Goal: Check status: Check status

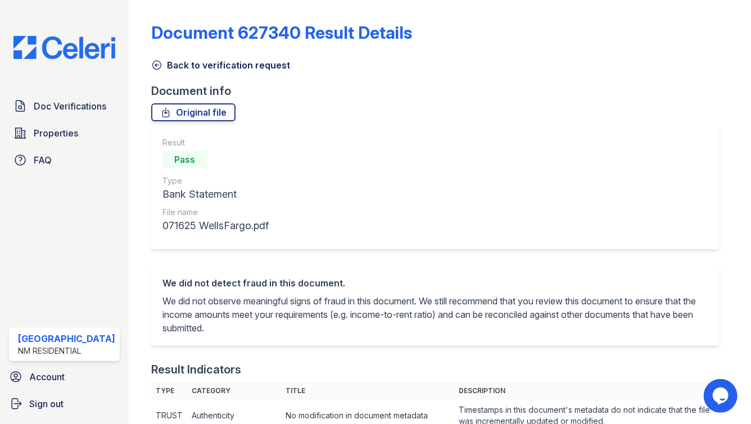
scroll to position [662, 0]
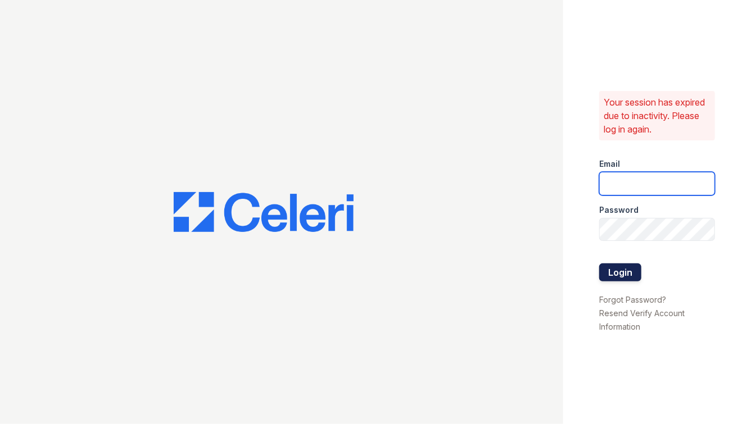
type input "maitlandwest@nmresidential.com"
click at [612, 270] on button "Login" at bounding box center [620, 273] width 42 height 18
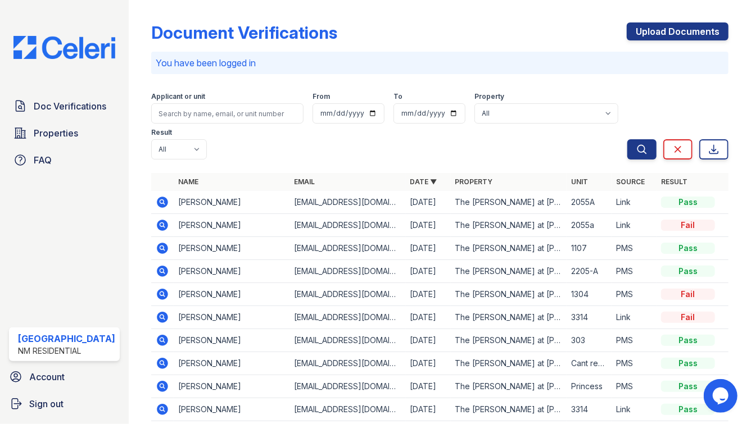
click at [158, 197] on icon at bounding box center [162, 202] width 11 height 11
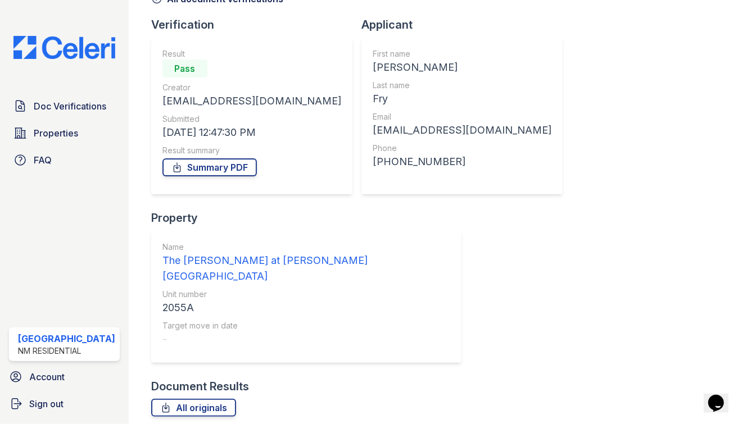
scroll to position [131, 0]
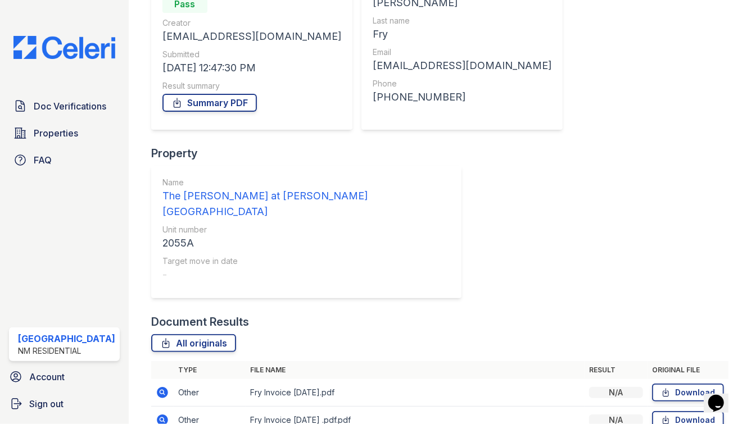
click at [157, 387] on icon at bounding box center [162, 392] width 11 height 11
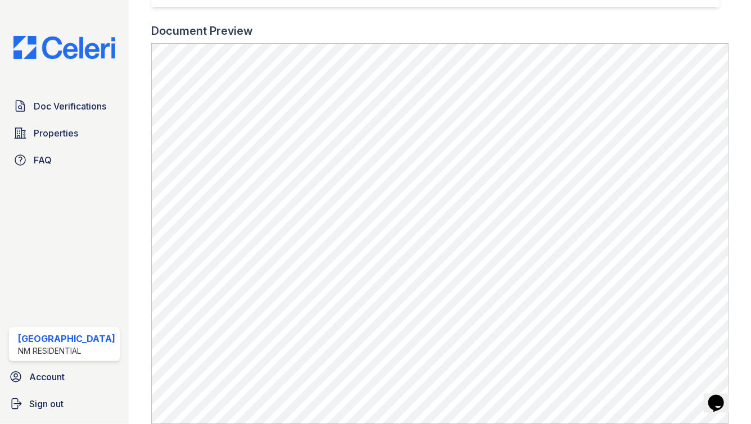
scroll to position [341, 0]
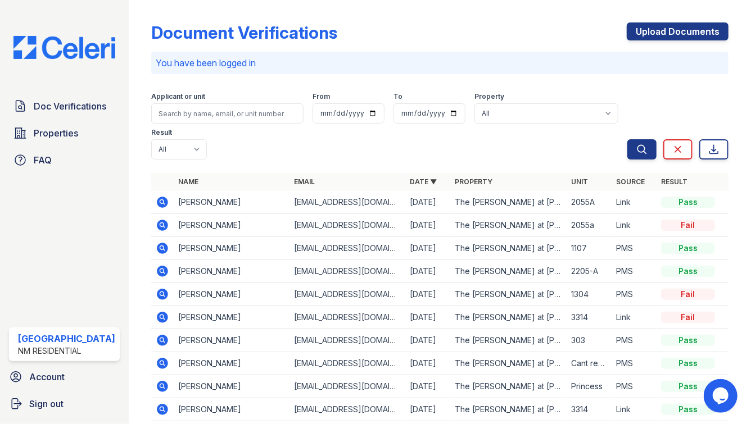
click at [160, 200] on icon at bounding box center [161, 201] width 3 height 3
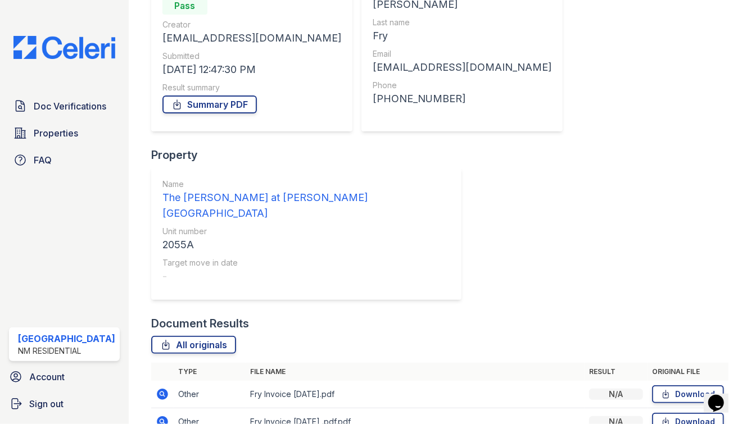
scroll to position [131, 0]
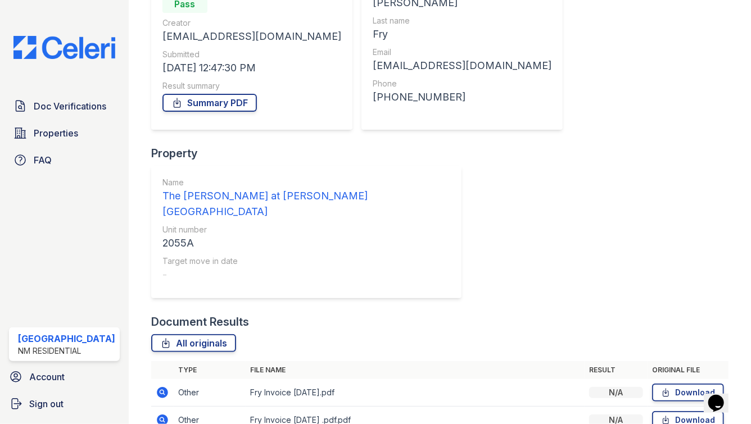
click at [157, 387] on icon at bounding box center [162, 392] width 11 height 11
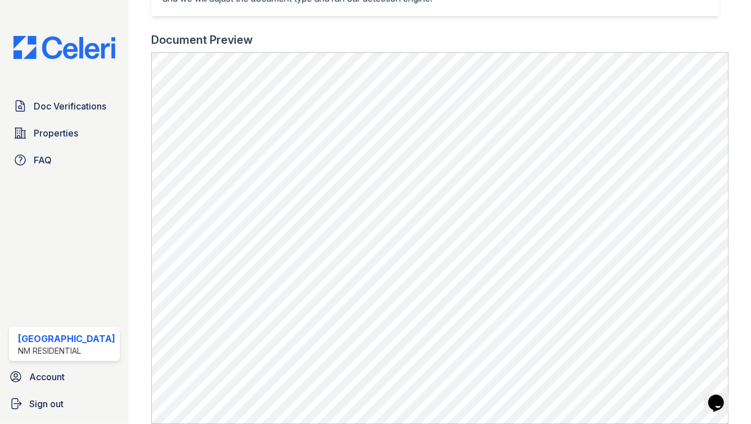
scroll to position [370, 0]
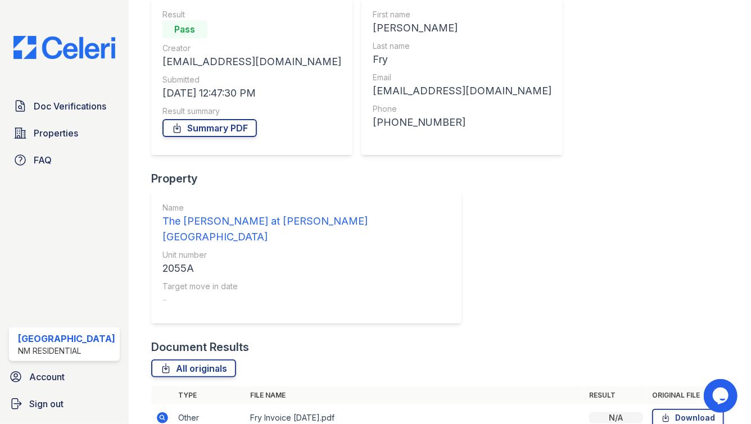
scroll to position [131, 0]
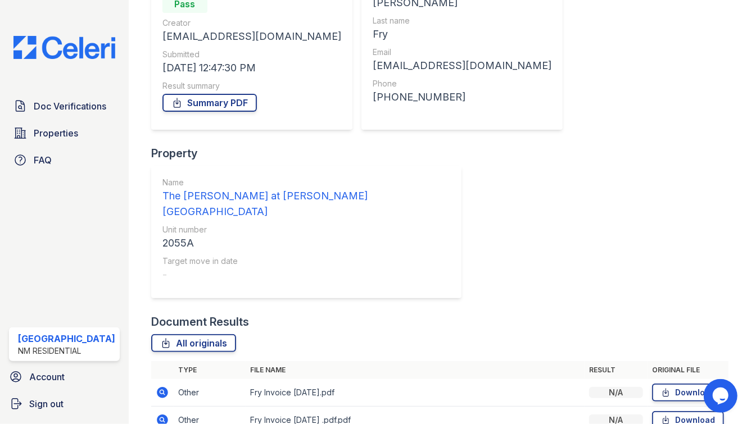
click at [157, 415] on icon at bounding box center [162, 420] width 11 height 11
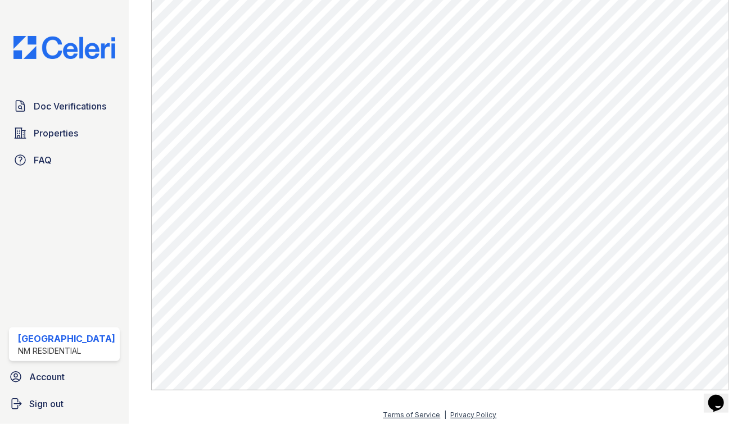
scroll to position [420, 0]
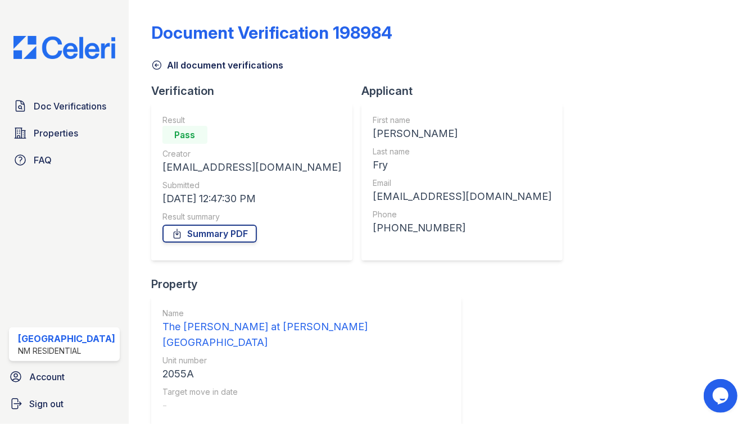
scroll to position [131, 0]
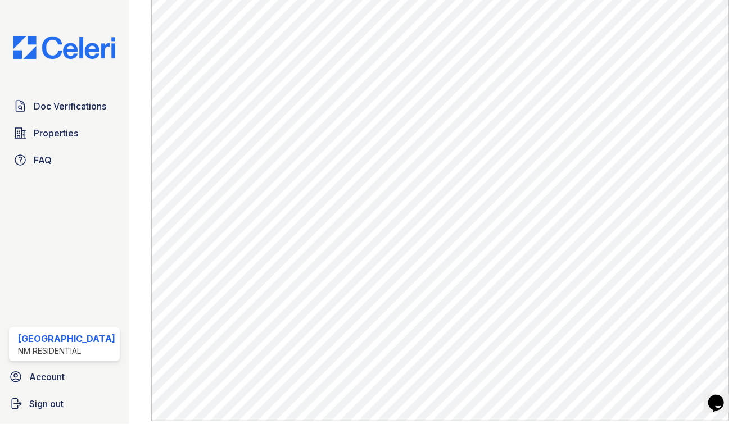
scroll to position [382, 0]
